Goal: Task Accomplishment & Management: Use online tool/utility

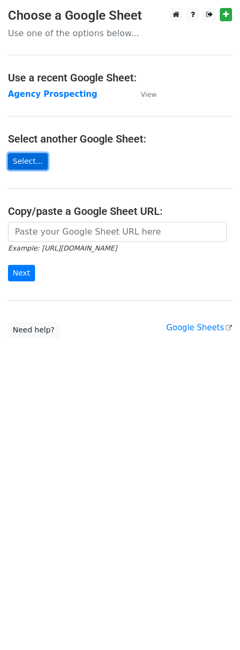
click at [24, 156] on link "Select..." at bounding box center [28, 161] width 40 height 16
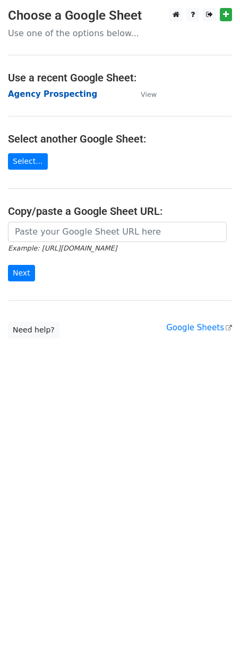
click at [49, 96] on strong "Agency Prospecting" at bounding box center [52, 94] width 89 height 10
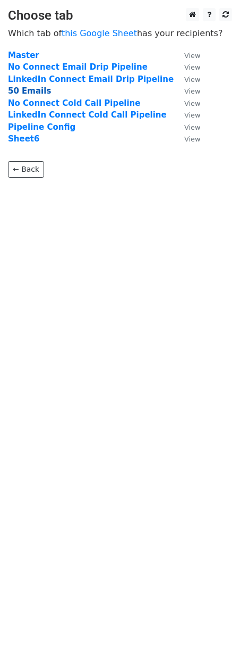
click at [23, 92] on strong "50 Emails" at bounding box center [29, 91] width 43 height 10
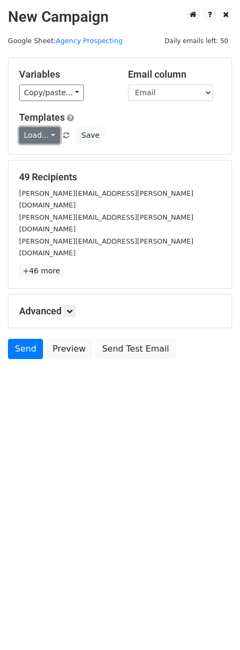
click at [46, 134] on link "Load..." at bounding box center [39, 135] width 41 height 16
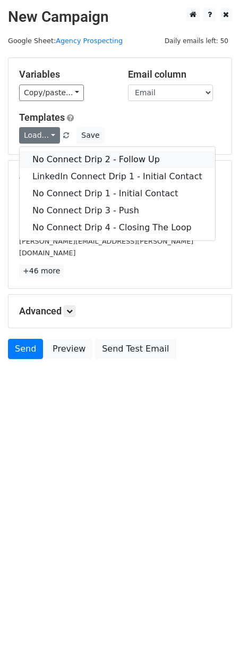
click at [66, 163] on link "No Connect Drip 2 - Follow Up" at bounding box center [118, 159] width 196 height 17
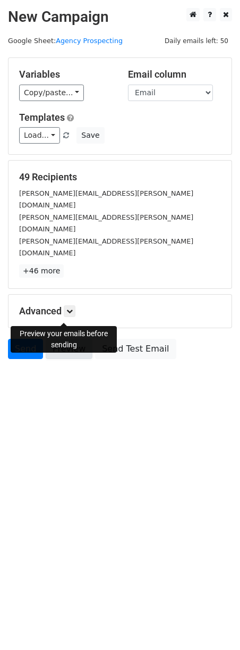
click at [57, 339] on link "Preview" at bounding box center [69, 349] width 47 height 20
